Goal: Use online tool/utility: Utilize a website feature to perform a specific function

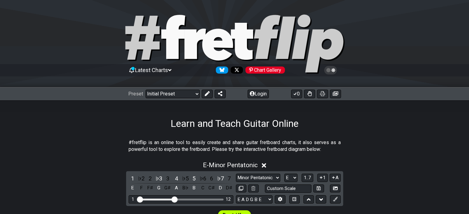
select select "E"
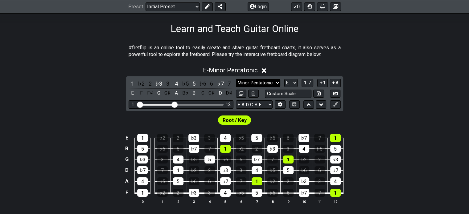
click at [279, 79] on select "Minor Pentatonic Click to edit Minor Pentatonic Major Pentatonic Minor Blues Ma…" at bounding box center [258, 83] width 44 height 8
click at [261, 84] on select "Minor Pentatonic Click to edit Minor Pentatonic Major Pentatonic Minor Blues Ma…" at bounding box center [258, 83] width 44 height 8
click at [236, 79] on select "Minor Pentatonic Click to edit Minor Pentatonic Major Pentatonic Minor Blues Ma…" at bounding box center [258, 83] width 44 height 8
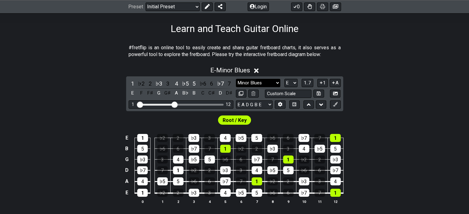
click at [274, 79] on div "Minor Pentatonic Click to edit Minor Pentatonic Major Pentatonic Minor Blues Ma…" at bounding box center [288, 83] width 105 height 8
click at [273, 77] on div "1 ♭2 2 ♭3 3 4 ♭5 5 ♭6 6 ♭7 7 E F F♯ G G♯ A B♭ B C C♯ D D♯ Minor Pentatonic Clic…" at bounding box center [234, 94] width 217 height 35
click at [273, 79] on select "Minor Pentatonic Click to edit Minor Pentatonic Major Pentatonic Minor Blues Ma…" at bounding box center [258, 83] width 44 height 8
click at [236, 79] on select "Minor Pentatonic Click to edit Minor Pentatonic Major Pentatonic Minor Blues Ma…" at bounding box center [258, 83] width 44 height 8
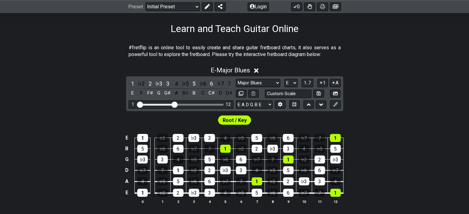
click at [275, 78] on div "1 ♭2 2 ♭3 3 4 ♭5 5 ♭6 6 ♭7 7 E F F♯ G G♯ A B♭ B C C♯ D D♯ Minor Pentatonic Clic…" at bounding box center [234, 94] width 217 height 35
click at [273, 81] on select "Minor Pentatonic Click to edit Minor Pentatonic Major Pentatonic Minor Blues Ma…" at bounding box center [258, 83] width 44 height 8
click at [236, 79] on select "Minor Pentatonic Click to edit Minor Pentatonic Major Pentatonic Minor Blues Ma…" at bounding box center [258, 83] width 44 height 8
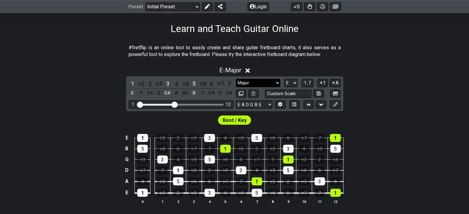
click at [274, 81] on select "Minor Pentatonic Click to edit Minor Pentatonic Major Pentatonic Minor Blues Ma…" at bounding box center [258, 83] width 44 height 8
click at [236, 79] on select "Minor Pentatonic Click to edit Minor Pentatonic Major Pentatonic Minor Blues Ma…" at bounding box center [258, 83] width 44 height 8
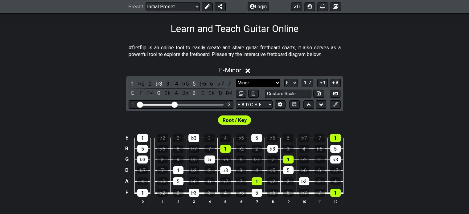
click at [278, 83] on select "Minor Pentatonic Click to edit Minor Pentatonic Major Pentatonic Minor Blues Ma…" at bounding box center [258, 83] width 44 height 8
click at [277, 81] on select "Minor Pentatonic Click to edit Minor Pentatonic Major Pentatonic Minor Blues Ma…" at bounding box center [258, 83] width 44 height 8
click at [275, 84] on select "Minor Pentatonic Click to edit Minor Pentatonic Major Pentatonic Minor Blues Ma…" at bounding box center [258, 83] width 44 height 8
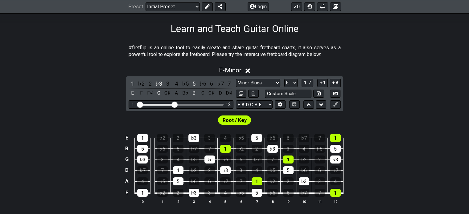
click at [236, 79] on select "Minor Pentatonic Click to edit Minor Pentatonic Major Pentatonic Minor Blues Ma…" at bounding box center [258, 83] width 44 height 8
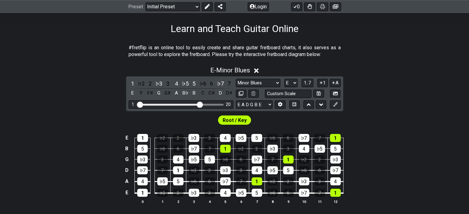
drag, startPoint x: 173, startPoint y: 103, endPoint x: 200, endPoint y: 106, distance: 27.5
click at [200, 104] on input "Visible fret range" at bounding box center [181, 104] width 88 height 0
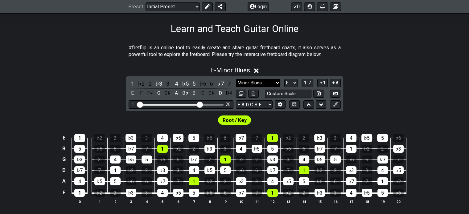
click at [268, 83] on select "Minor Pentatonic Click to edit Minor Pentatonic Major Pentatonic Minor Blues Ma…" at bounding box center [258, 83] width 44 height 8
click at [236, 79] on select "Minor Pentatonic Click to edit Minor Pentatonic Major Pentatonic Minor Blues Ma…" at bounding box center [258, 83] width 44 height 8
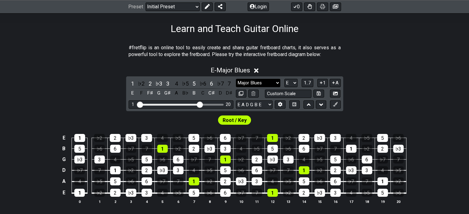
click at [259, 83] on select "Minor Pentatonic Click to edit Minor Pentatonic Major Pentatonic Minor Blues Ma…" at bounding box center [258, 83] width 44 height 8
click at [236, 79] on select "Minor Pentatonic Click to edit Minor Pentatonic Major Pentatonic Minor Blues Ma…" at bounding box center [258, 83] width 44 height 8
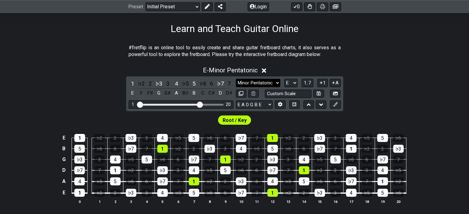
click at [253, 81] on select "Minor Pentatonic Click to edit Minor Pentatonic Major Pentatonic Minor Blues Ma…" at bounding box center [258, 83] width 44 height 8
click at [236, 79] on select "Minor Pentatonic Click to edit Minor Pentatonic Major Pentatonic Minor Blues Ma…" at bounding box center [258, 83] width 44 height 8
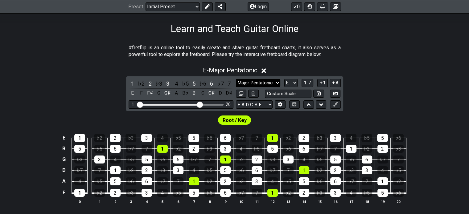
click at [256, 83] on select "Minor Pentatonic Click to edit Minor Pentatonic Major Pentatonic Minor Blues Ma…" at bounding box center [258, 83] width 44 height 8
select select "Minor Pentatonic"
click at [236, 79] on select "Minor Pentatonic Click to edit Minor Pentatonic Major Pentatonic Minor Blues Ma…" at bounding box center [258, 83] width 44 height 8
